Goal: Information Seeking & Learning: Learn about a topic

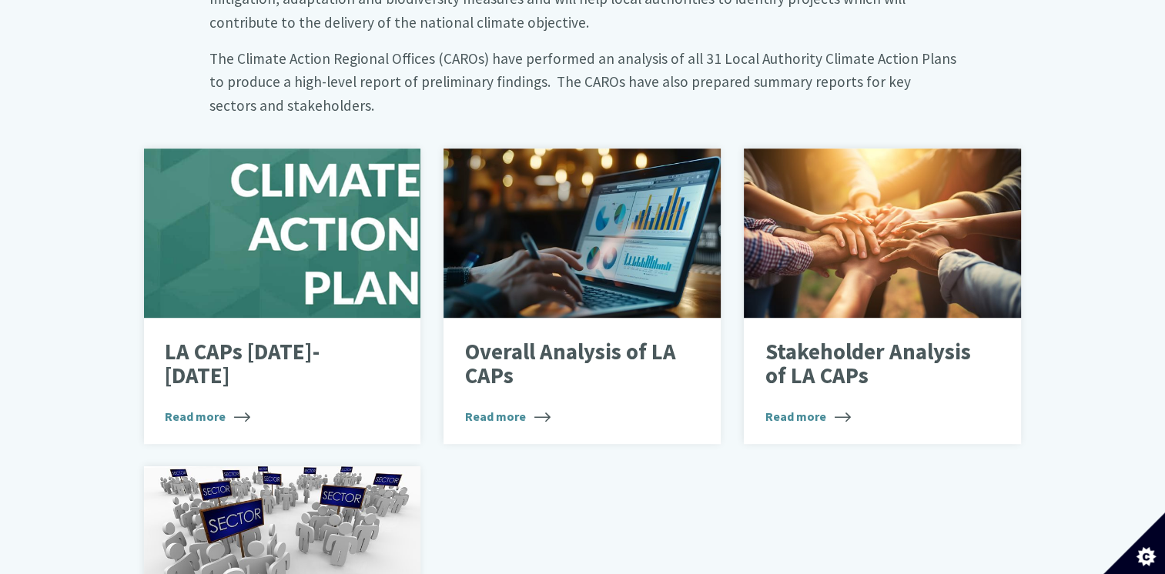
scroll to position [974, 0]
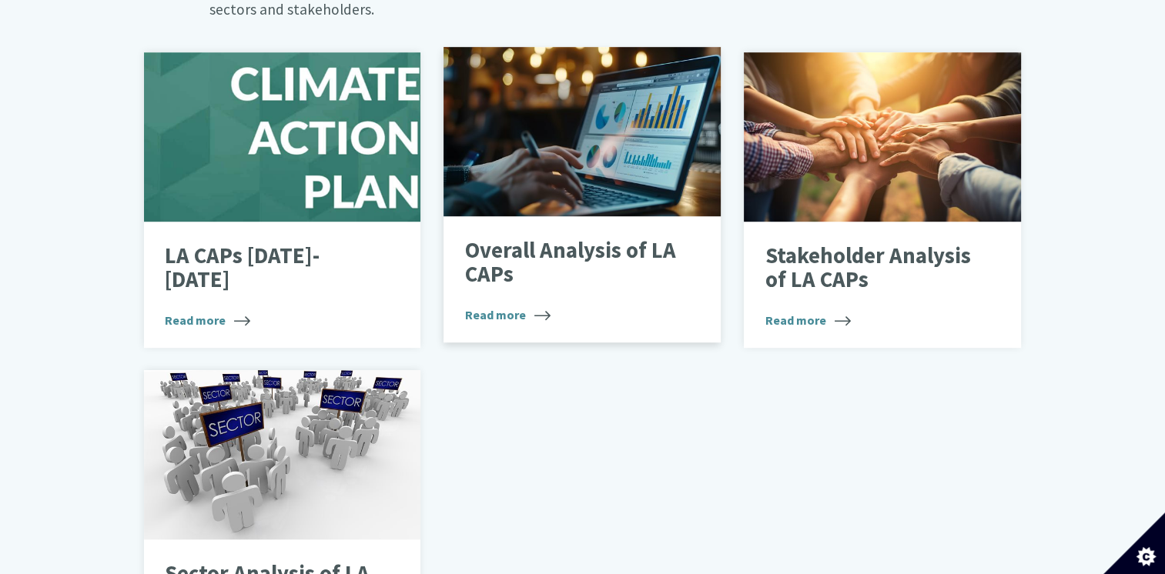
click at [602, 239] on p "Overall Analysis of LA CAPs" at bounding box center [571, 263] width 212 height 48
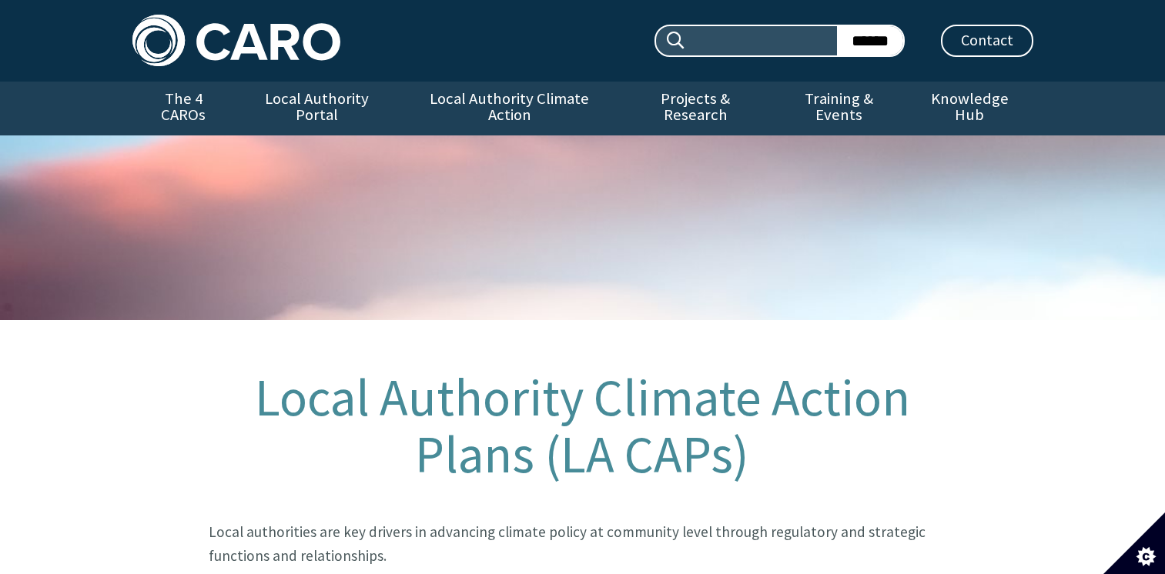
scroll to position [986, 0]
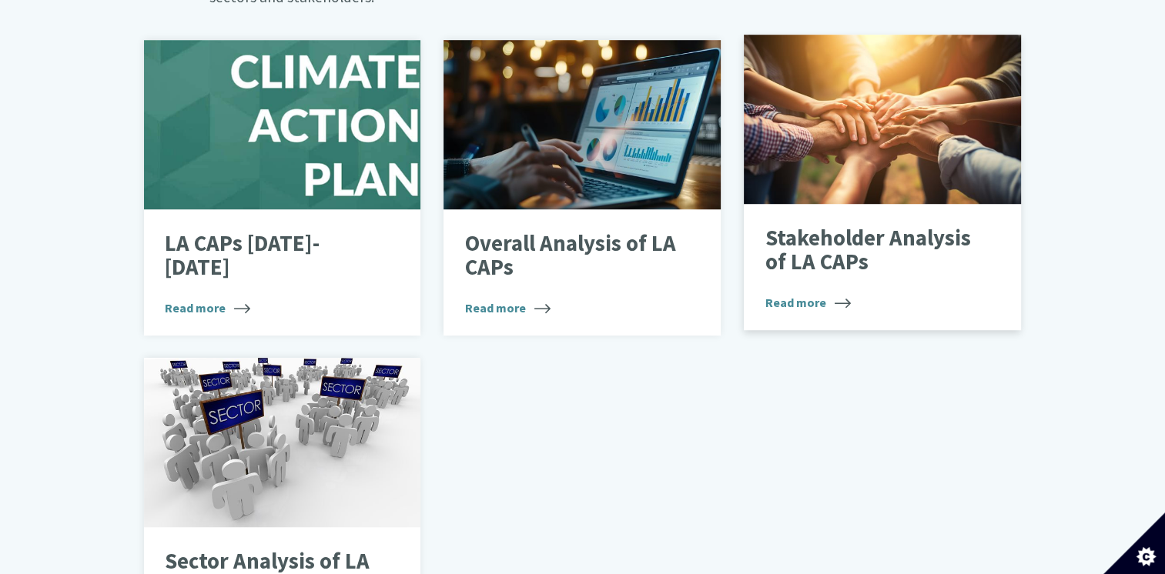
click at [861, 226] on p "Stakeholder Analysis of LA CAPs" at bounding box center [871, 250] width 212 height 48
